Goal: Task Accomplishment & Management: Complete application form

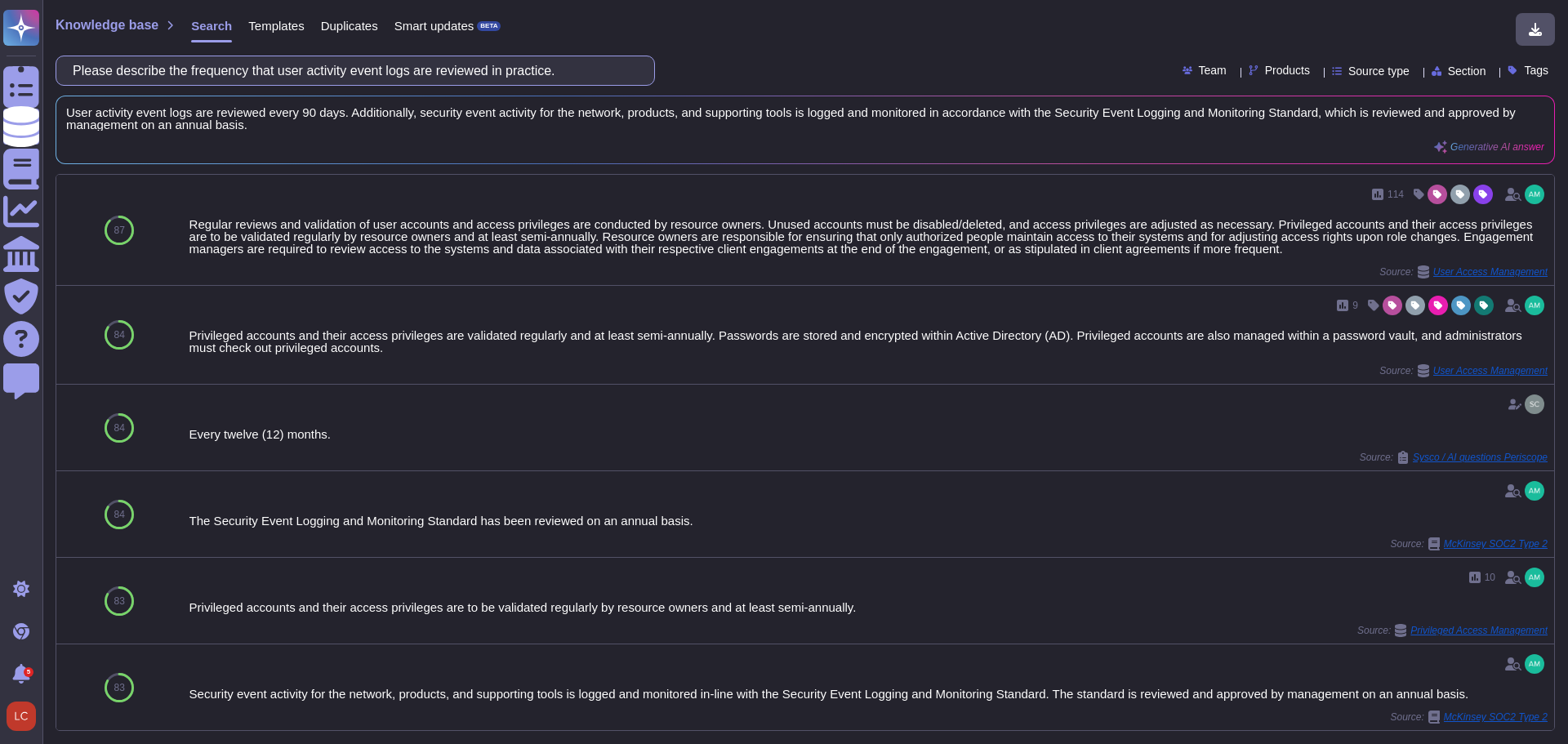
paste input "Does your organization actively or periodically review user activity event logs?"
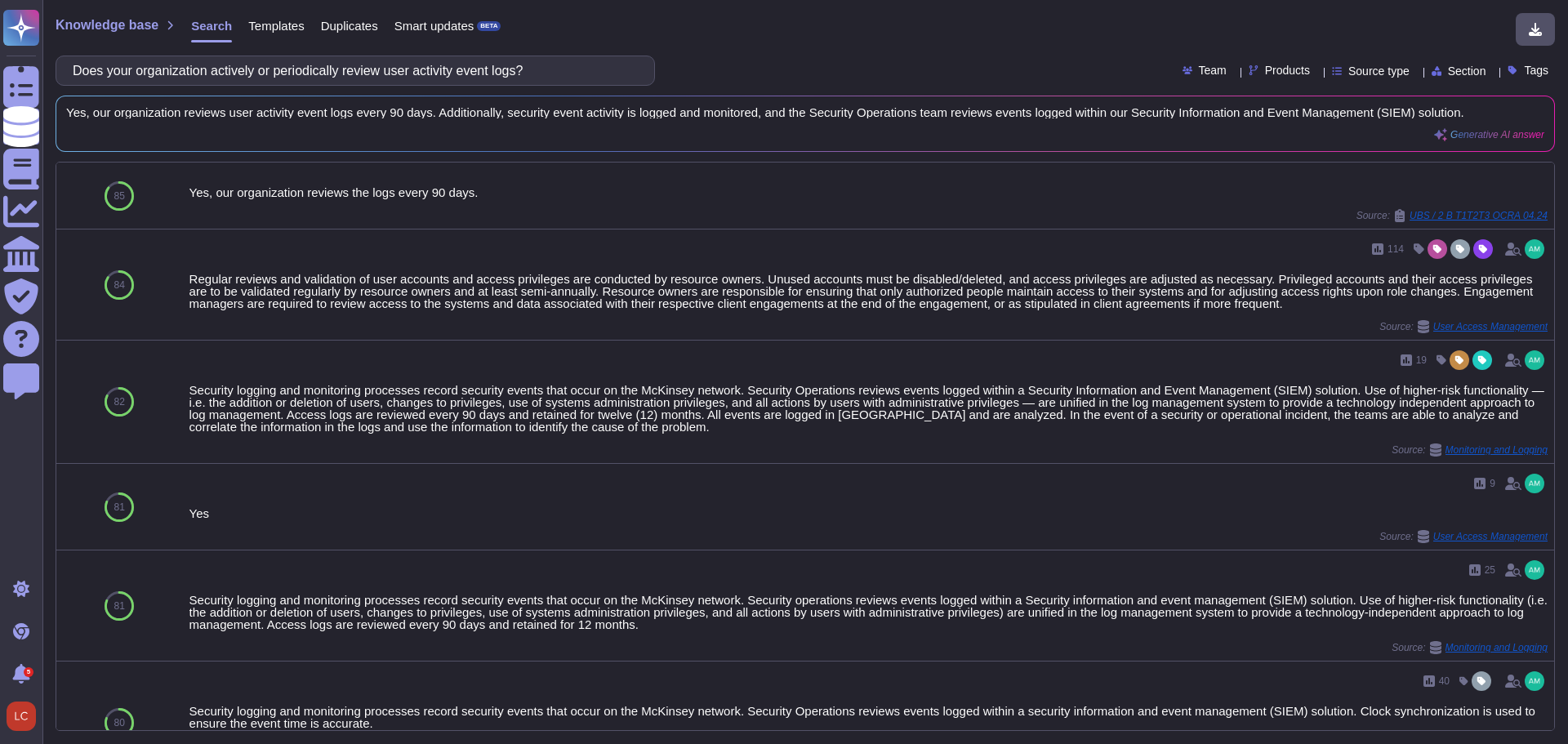
type input "Does your organization actively or periodically review user activity event logs?"
click at [1509, 123] on button at bounding box center [1520, 124] width 26 height 19
click at [488, 72] on input "Does your organization actively or periodically review user activity event logs?" at bounding box center [351, 70] width 573 height 28
paste input "monitor log file processing and storage capacity on production systems to confi…"
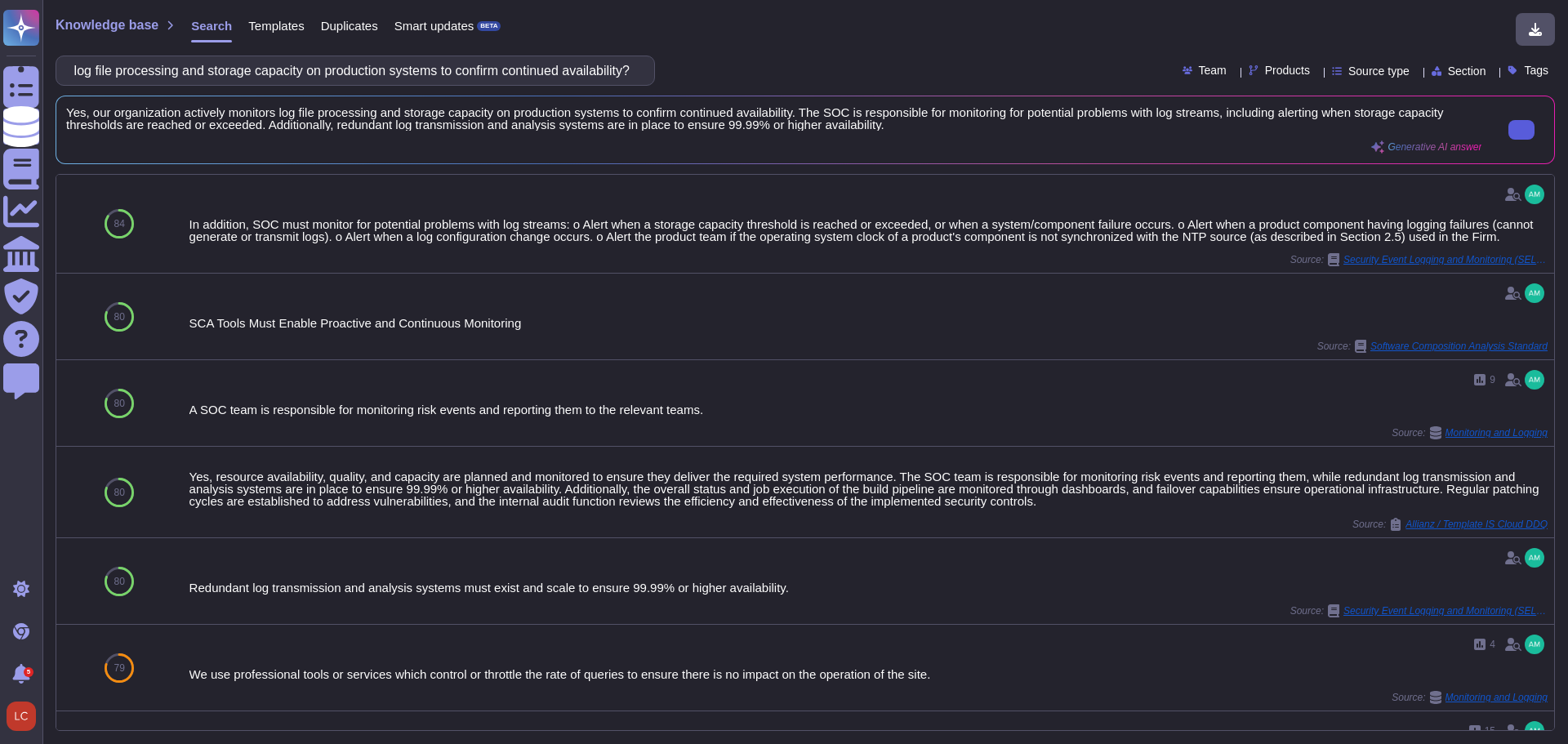
type input "Does your organization actively monitor log file processing and storage capacit…"
click at [382, 74] on input "Does your organization actively monitor log file processing and storage capacit…" at bounding box center [351, 70] width 573 height 28
paste input "deploy an intrusion detection system (IDS) or intrusion prevention system (IPS)…"
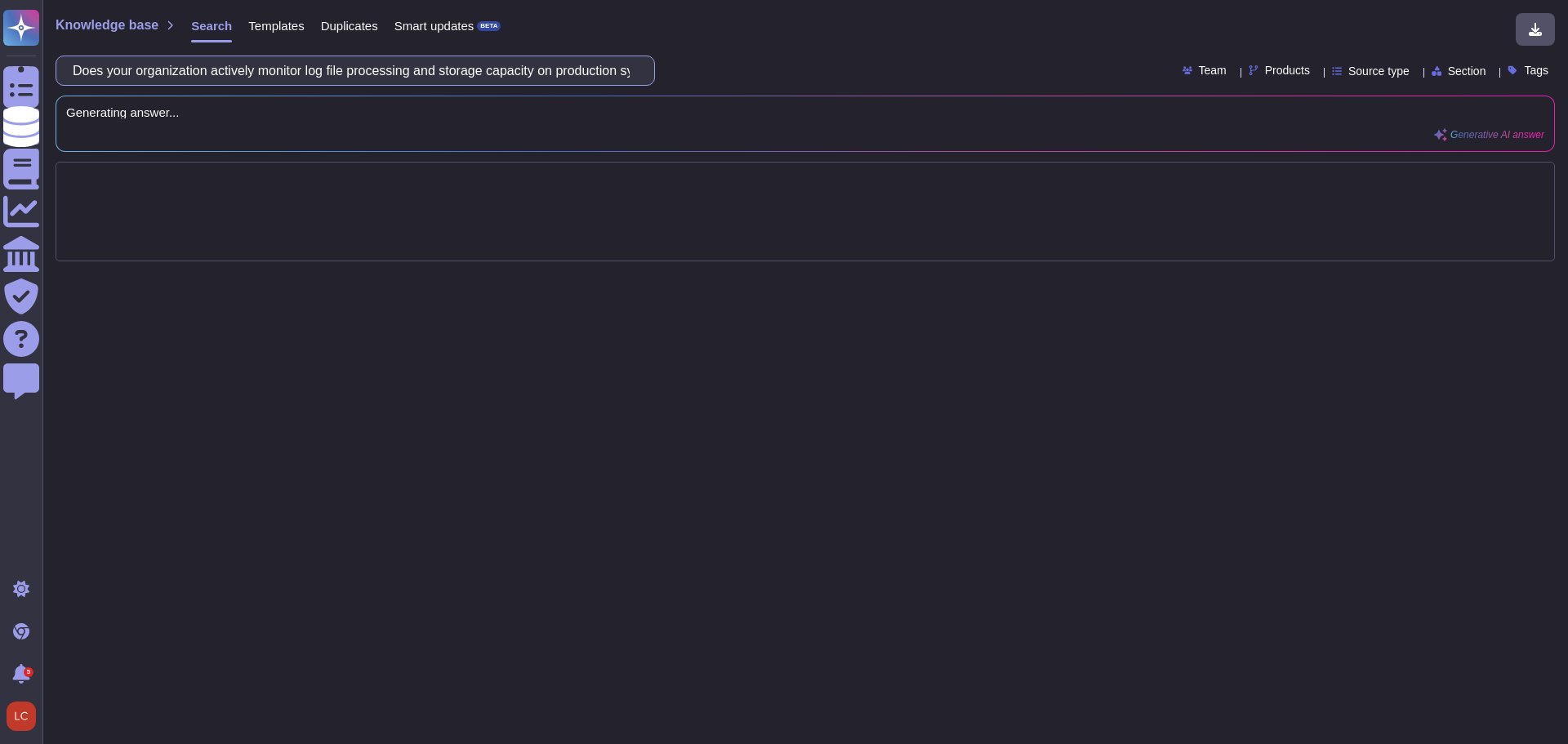
scroll to position [0, 679]
type input "Does your organization deploy an intrusion detection system (IDS) or intrusion …"
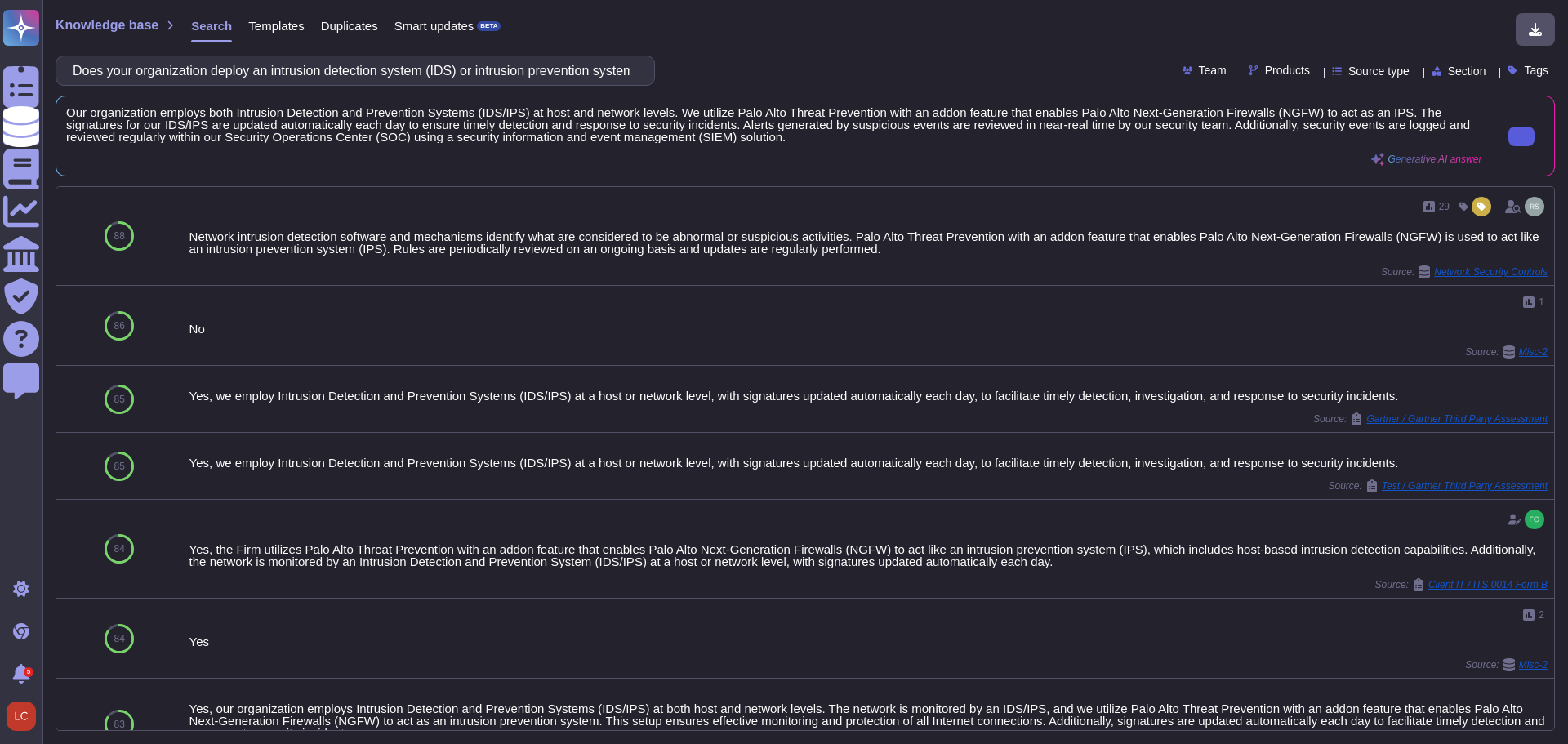
click at [1531, 132] on button at bounding box center [1520, 137] width 26 height 19
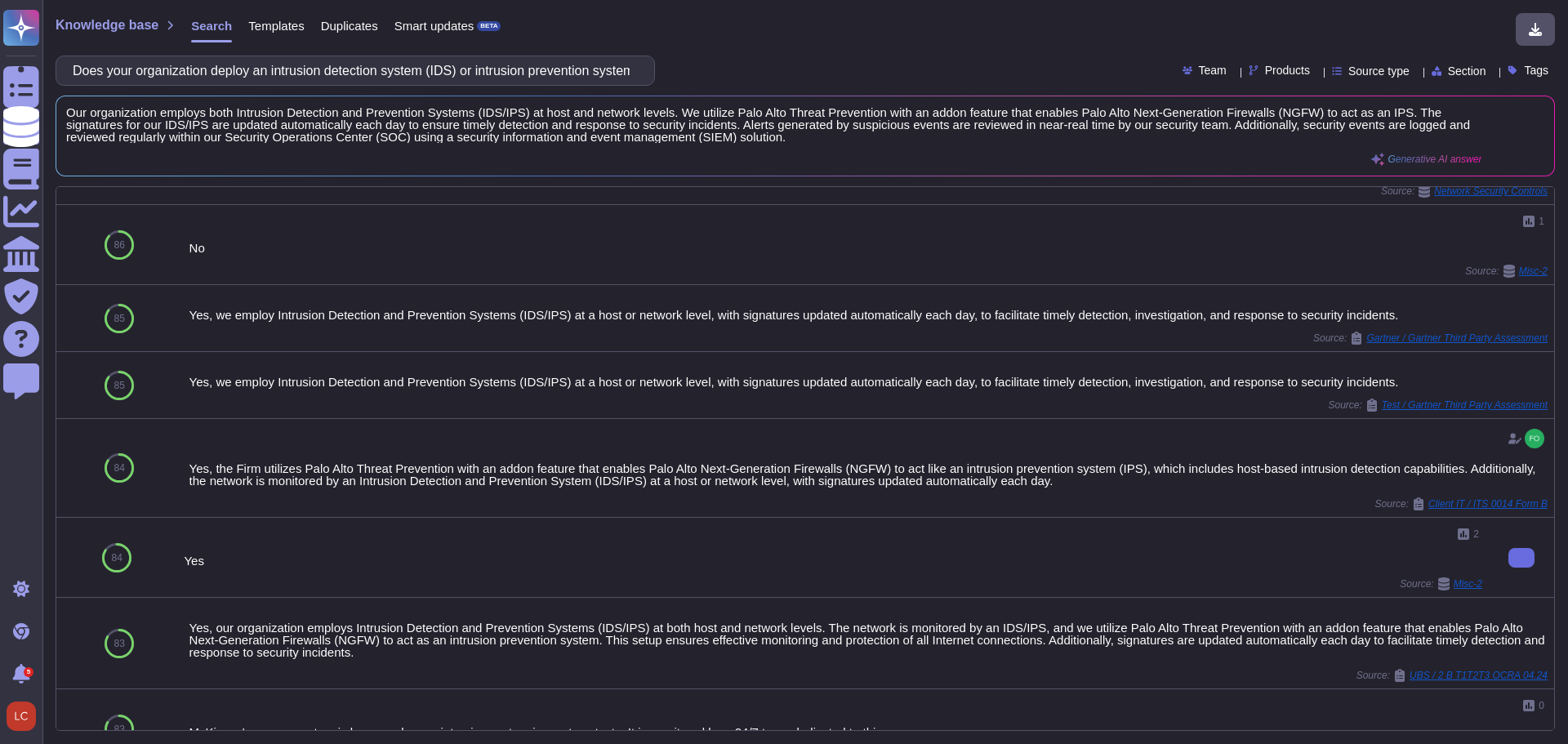
scroll to position [81, 0]
click at [431, 74] on input "Does your organization deploy an intrusion detection system (IDS) or intrusion …" at bounding box center [351, 70] width 573 height 28
paste input "Please describe the process for detecting, preventing, containing, and mitigati…"
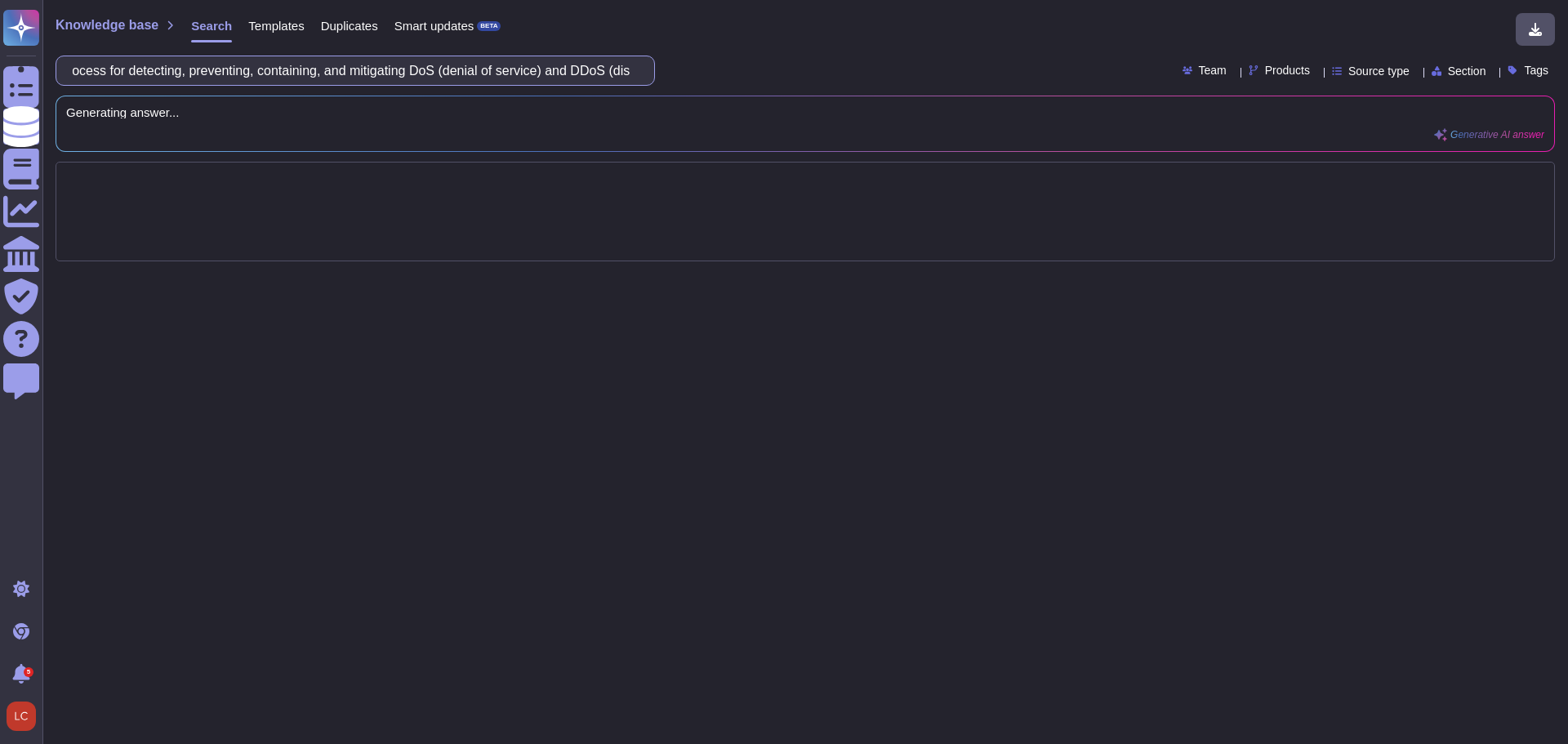
scroll to position [0, 141]
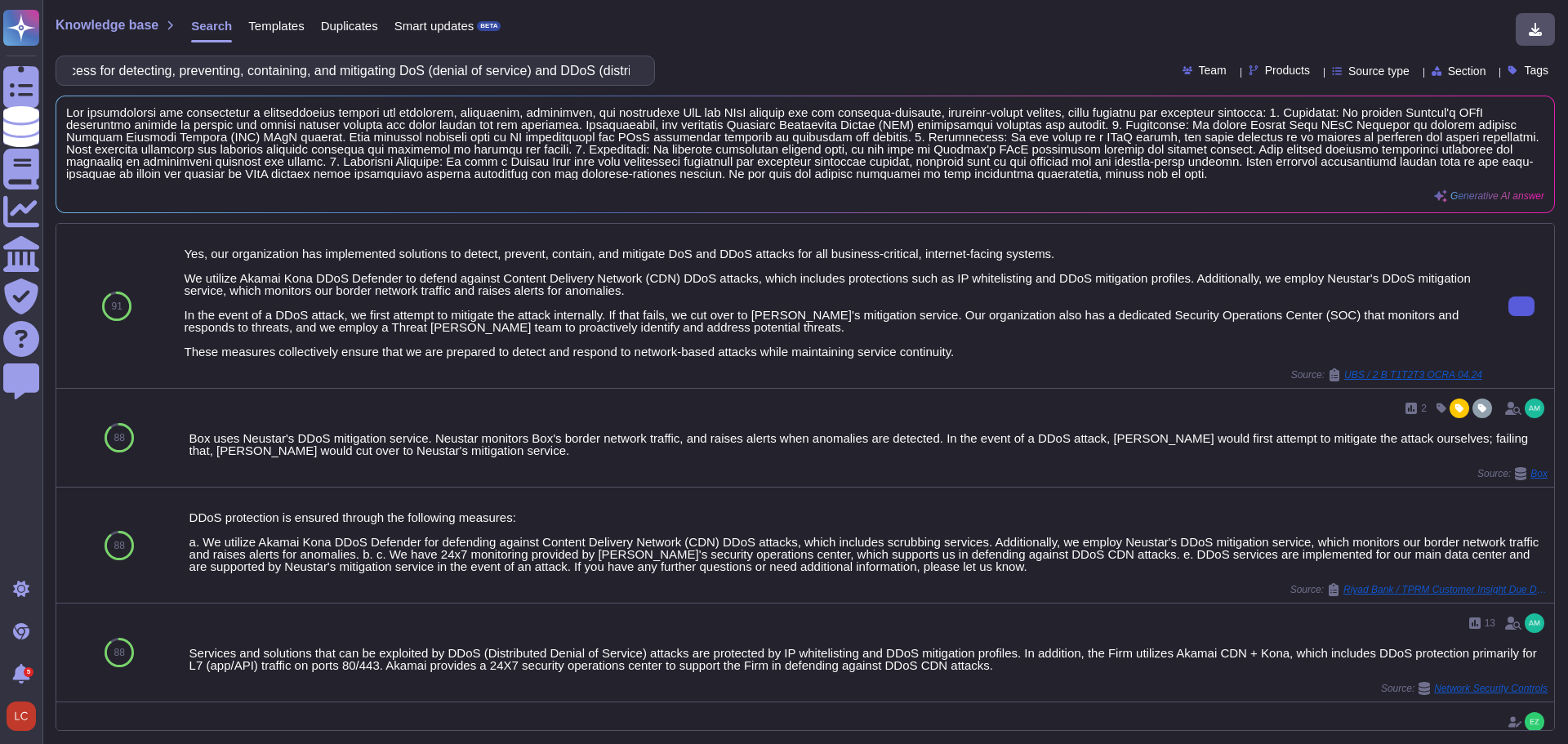
type input "Please describe the process for detecting, preventing, containing, and mitigati…"
click at [350, 71] on input "Please describe the process for detecting, preventing, containing, and mitigati…" at bounding box center [351, 70] width 573 height 28
paste input "frequency that network vulnerability scanning occurs and the process to report …"
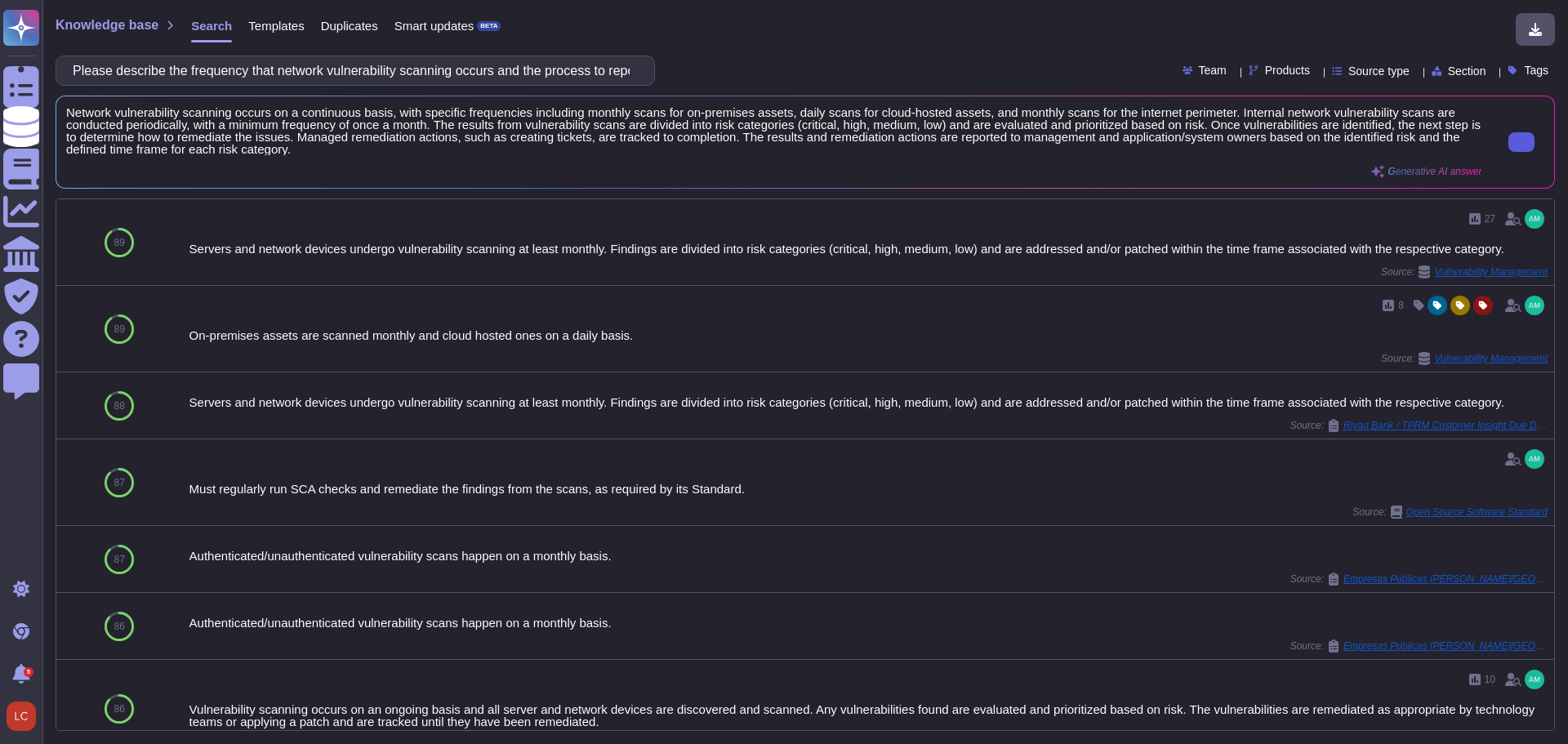
click at [1509, 137] on button at bounding box center [1520, 142] width 26 height 19
click at [456, 78] on input "Please describe the frequency that network vulnerability scanning occurs and th…" at bounding box center [351, 70] width 573 height 28
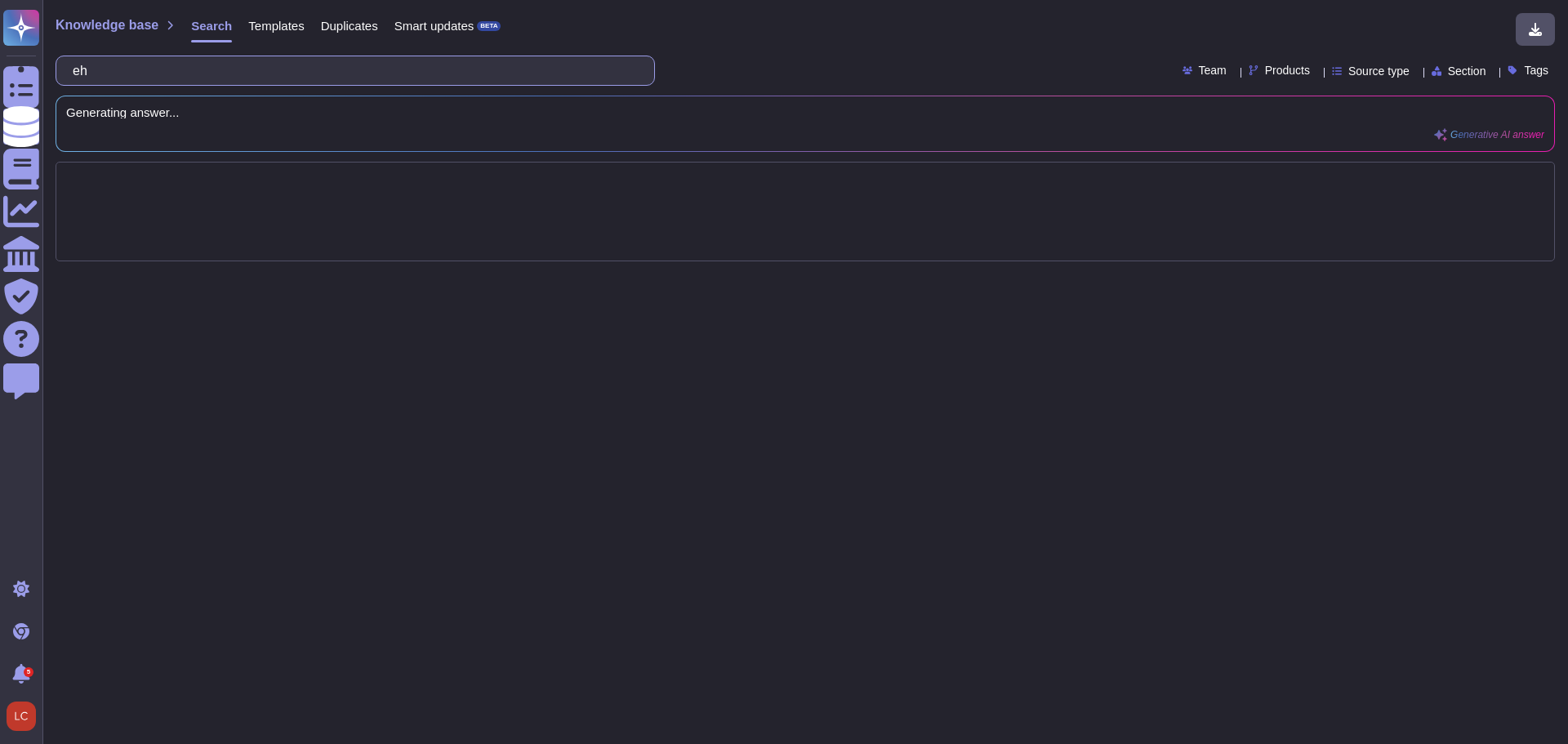
type input "e"
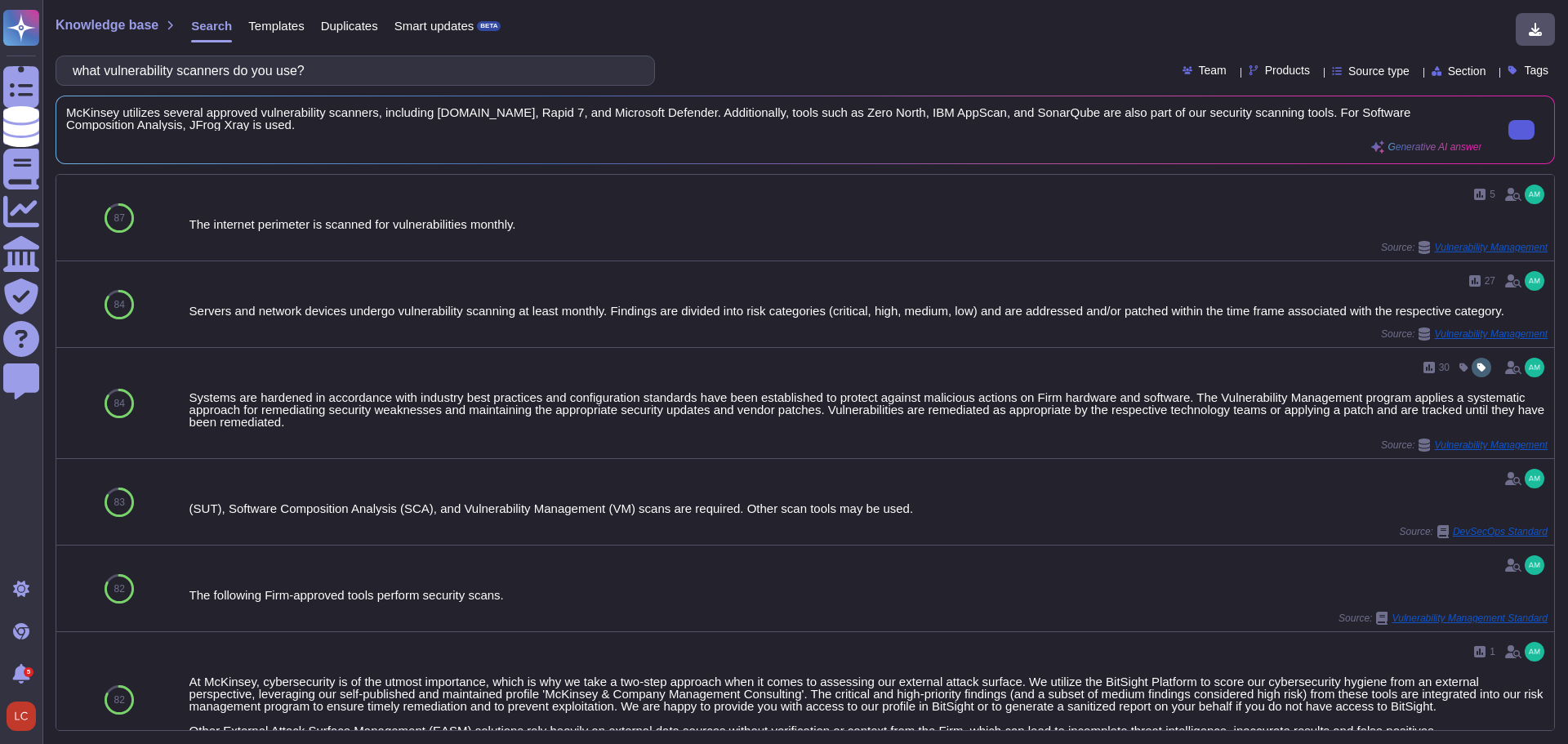
click at [1521, 130] on button at bounding box center [1520, 130] width 26 height 19
click at [364, 76] on input "what vulnerability scanners do you use?" at bounding box center [351, 70] width 573 height 28
paste input "Does your organization conduct application vulnerability scans after a signific…"
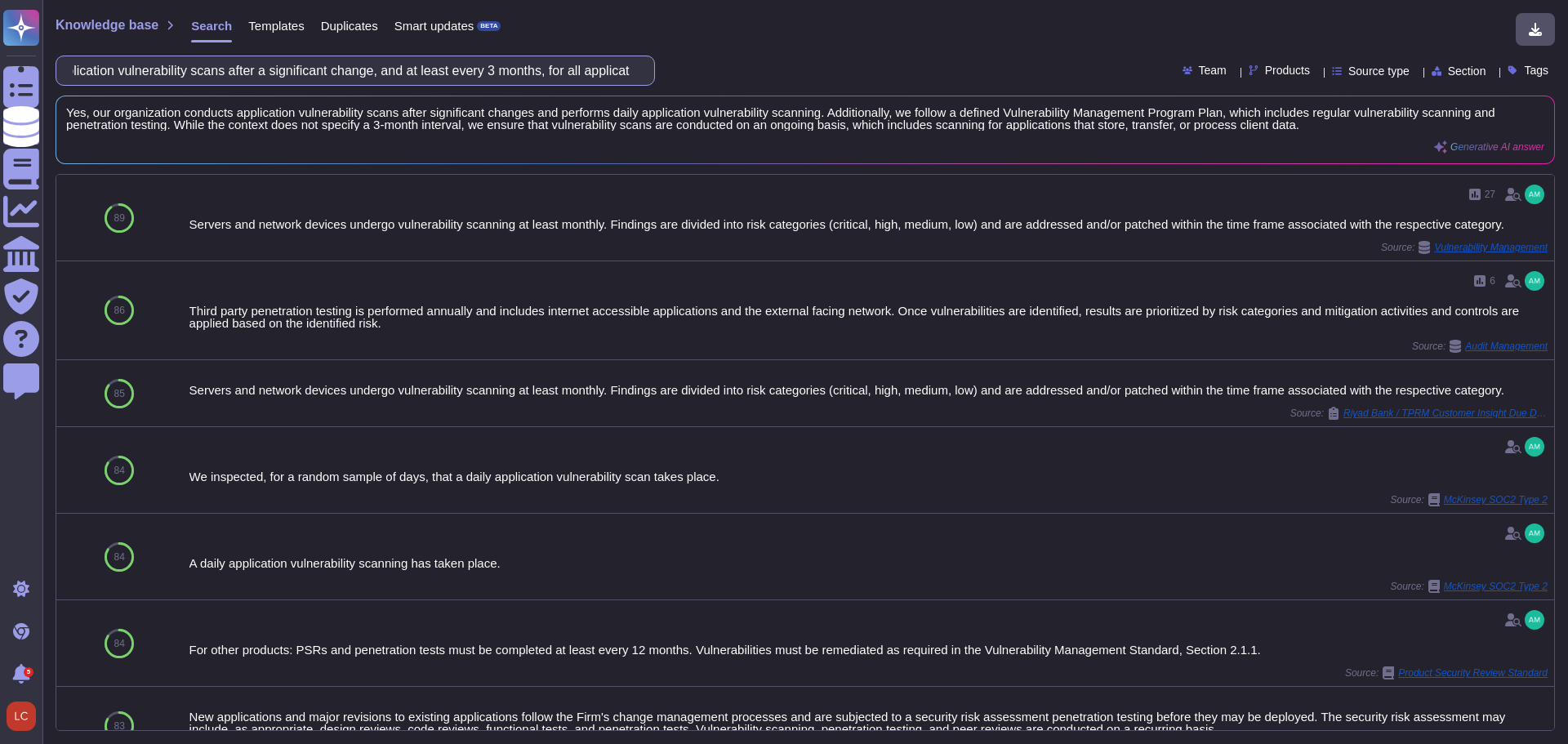
scroll to position [0, 582]
drag, startPoint x: 551, startPoint y: 80, endPoint x: 736, endPoint y: 76, distance: 185.0
click at [736, 76] on div "Does your organization conduct application vulnerability scans after a signific…" at bounding box center [805, 70] width 1499 height 30
click at [99, 67] on input "Does your organization conduct application vulnerability scans after a signific…" at bounding box center [351, 70] width 573 height 28
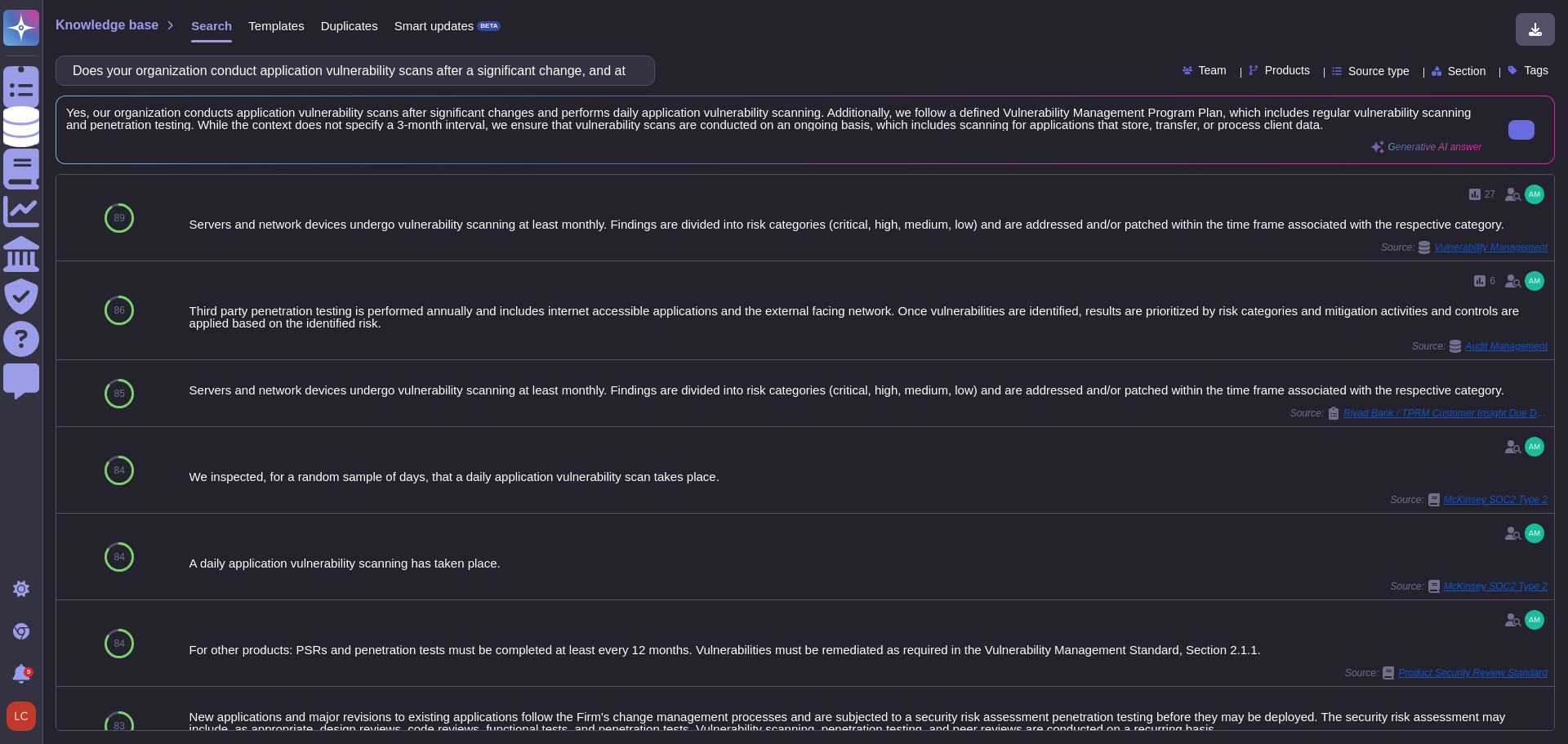
click at [237, 75] on input "Does your organization conduct application vulnerability scans after a signific…" at bounding box center [351, 70] width 573 height 28
paste input "Please define what a significant change is within your organization."
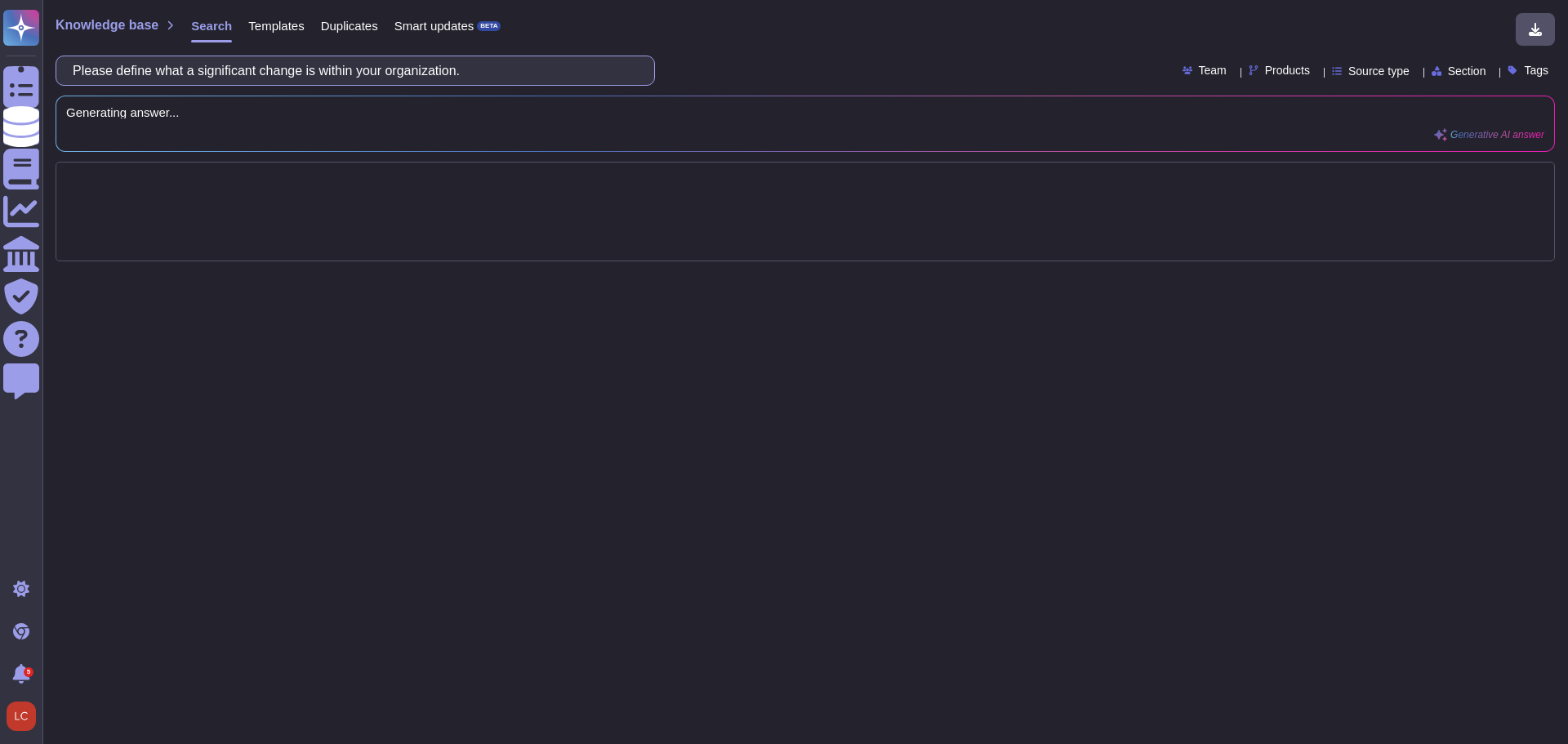
click at [266, 73] on input "Please define what a significant change is within your organization." at bounding box center [351, 70] width 573 height 28
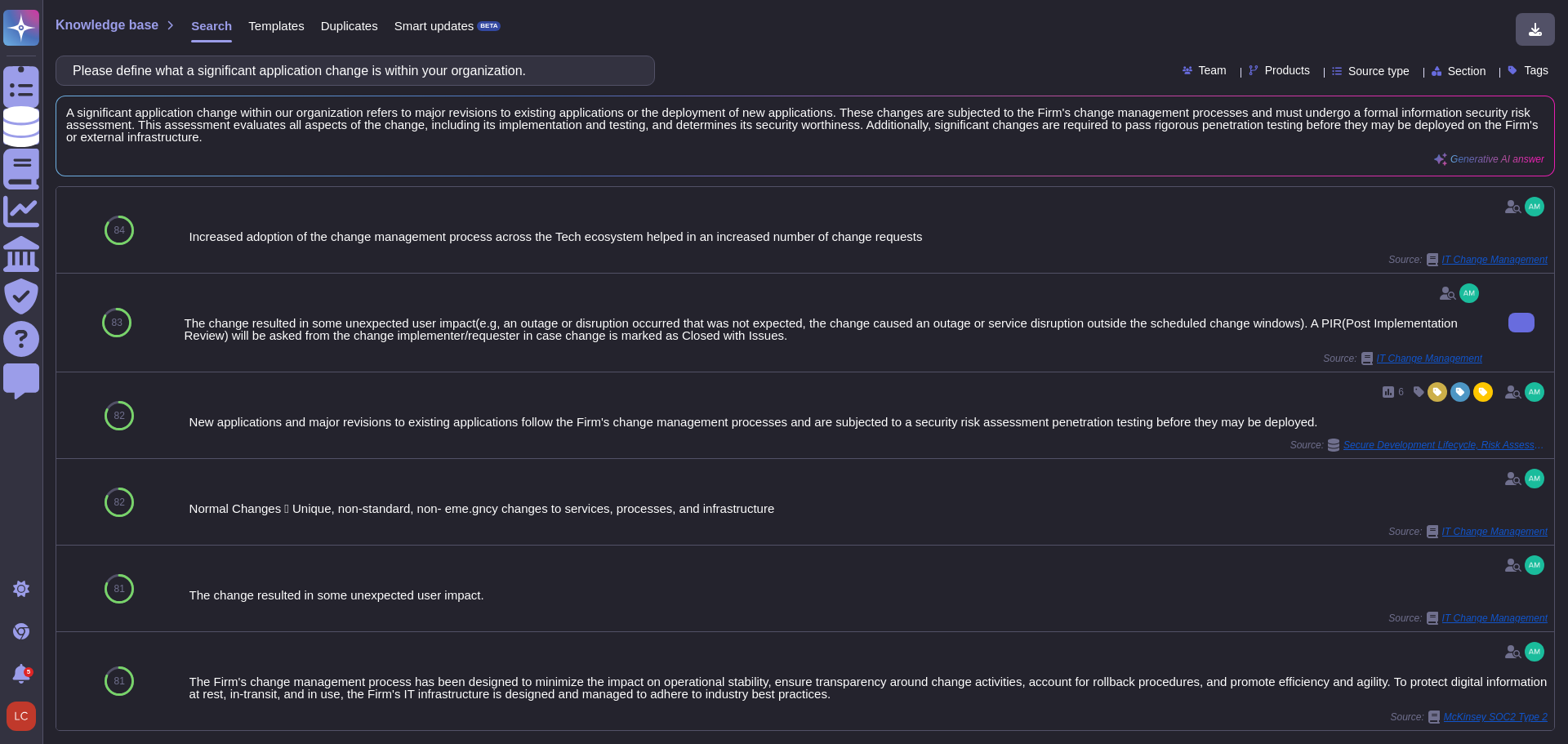
type input "Please define what a significant application change is within your organization."
